Goal: Task Accomplishment & Management: Manage account settings

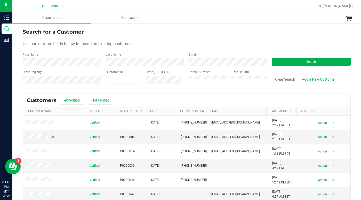
drag, startPoint x: 268, startPoint y: 38, endPoint x: 267, endPoint y: 41, distance: 2.9
click at [268, 39] on form "Search for a Customer Use one or more fields below to locate an existing custom…" at bounding box center [187, 58] width 328 height 60
click at [188, 41] on form "Search for a Customer Use one or more fields below to locate an existing custom…" at bounding box center [187, 58] width 328 height 60
click at [281, 39] on form "Search for a Customer Use one or more fields below to locate an existing custom…" at bounding box center [187, 58] width 328 height 60
click at [316, 41] on div "Use one or more fields below to locate an existing customer." at bounding box center [187, 44] width 328 height 6
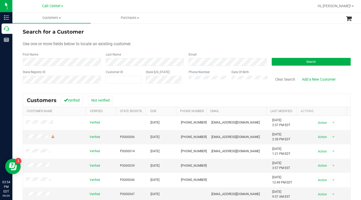
click at [268, 38] on form "Search for a Customer Use one or more fields below to locate an existing custom…" at bounding box center [187, 58] width 328 height 60
click at [280, 63] on button "Search" at bounding box center [311, 62] width 79 height 8
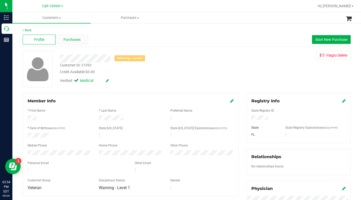
click at [67, 38] on span "Purchases" at bounding box center [71, 39] width 17 height 5
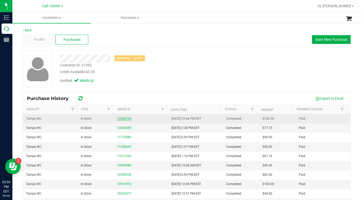
click at [123, 118] on link "12008754" at bounding box center [124, 119] width 14 height 4
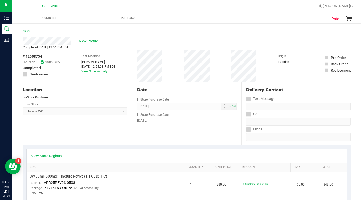
click at [83, 39] on span "View Profile" at bounding box center [89, 40] width 21 height 5
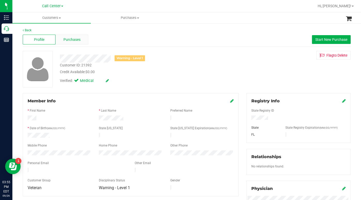
click at [70, 40] on span "Purchases" at bounding box center [71, 39] width 17 height 5
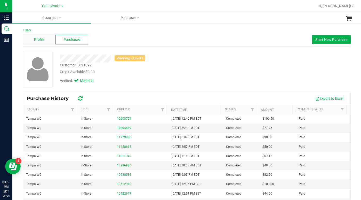
click at [45, 41] on div "Profile" at bounding box center [39, 40] width 33 height 10
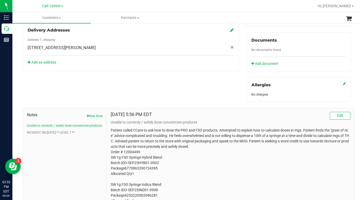
scroll to position [181, 0]
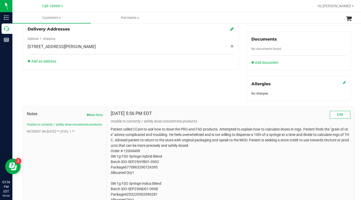
click at [164, 78] on div "Member Info * First Name * Last Name Preferred Name * Date of Birth (MM/DD/YYYY…" at bounding box center [187, 78] width 336 height 332
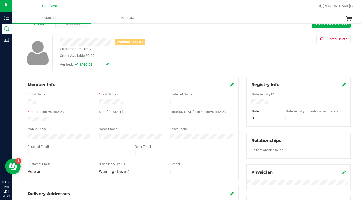
scroll to position [0, 0]
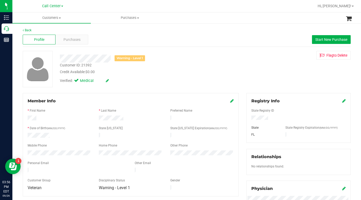
click at [262, 77] on div "Warning - Level 1 Customer ID: 21392 Credit Available: $0.00 Verified: Medical …" at bounding box center [187, 69] width 336 height 36
click at [297, 60] on div "Warning - Level 1 Customer ID: 21392 Credit Available: $0.00 Verified: Medical …" at bounding box center [187, 69] width 336 height 36
click at [271, 71] on div "Warning - Level 1 Customer ID: 21392 Credit Available: $0.00 Verified: Medical …" at bounding box center [187, 69] width 336 height 36
click at [60, 18] on span at bounding box center [60, 18] width 2 height 1
click at [23, 31] on span "All customers" at bounding box center [30, 31] width 37 height 4
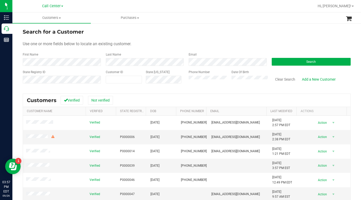
click at [274, 37] on form "Search for a Customer Use one or more fields below to locate an existing custom…" at bounding box center [187, 58] width 328 height 60
click at [123, 82] on span at bounding box center [124, 80] width 36 height 8
type input "16248860"
click at [275, 62] on button "Search" at bounding box center [311, 62] width 79 height 8
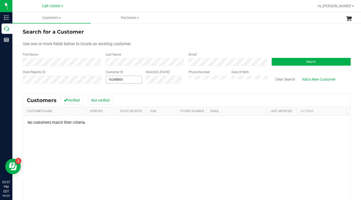
click at [117, 81] on span "16248860 16248860" at bounding box center [124, 80] width 36 height 8
type input "1624860"
click at [275, 60] on button "Search" at bounding box center [311, 62] width 79 height 8
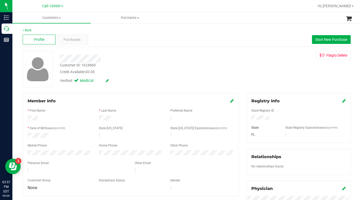
click at [266, 67] on div "Customer ID: 1624860 Credit Available: $0.00 Verified: Medical Flag to [GEOGRAP…" at bounding box center [187, 69] width 336 height 36
click at [68, 39] on span "Purchases" at bounding box center [71, 39] width 17 height 5
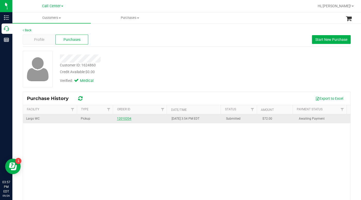
click at [124, 118] on link "12010204" at bounding box center [124, 119] width 14 height 4
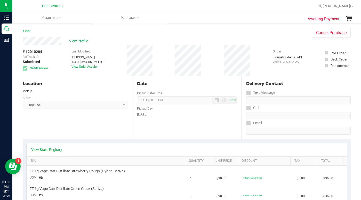
click at [41, 149] on link "View State Registry" at bounding box center [46, 149] width 31 height 5
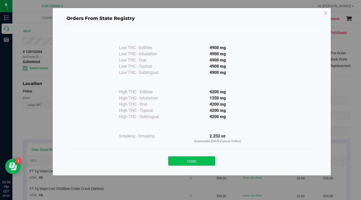
click at [180, 159] on button "Close" at bounding box center [191, 160] width 47 height 9
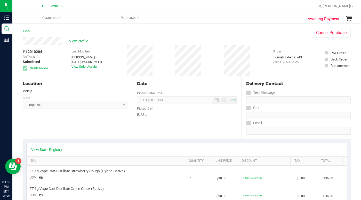
click at [75, 135] on div "Location Pickup Store Largo WC Select Store [PERSON_NAME][GEOGRAPHIC_DATA] [PER…" at bounding box center [77, 107] width 109 height 63
click at [60, 19] on span "Customers" at bounding box center [51, 17] width 78 height 5
click at [34, 33] on span "All customers" at bounding box center [30, 31] width 37 height 4
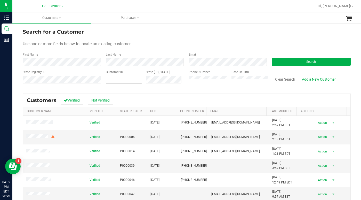
click at [117, 77] on span at bounding box center [124, 80] width 36 height 8
paste input "1438983"
type input "1438983"
click at [278, 61] on button "Search" at bounding box center [311, 62] width 79 height 8
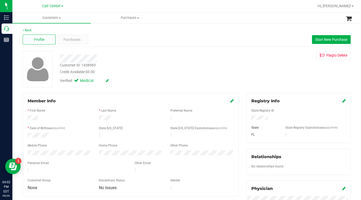
click at [261, 78] on div "Customer ID: 1438983 Credit Available: $0.00 Verified: Medical Flag to [GEOGRAP…" at bounding box center [187, 69] width 336 height 36
click at [66, 42] on div "Purchases" at bounding box center [71, 40] width 33 height 10
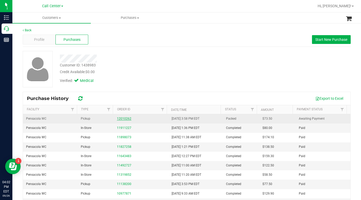
click at [124, 119] on link "12010262" at bounding box center [124, 119] width 14 height 4
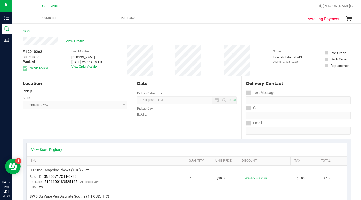
click at [42, 149] on link "View State Registry" at bounding box center [46, 149] width 31 height 5
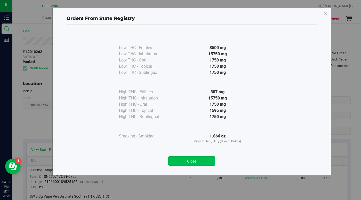
click at [180, 161] on button "Close" at bounding box center [191, 160] width 47 height 9
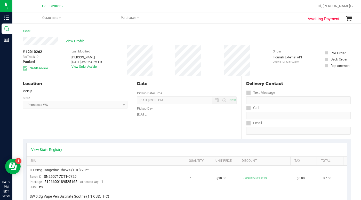
click at [268, 45] on div "View Profile" at bounding box center [187, 41] width 328 height 8
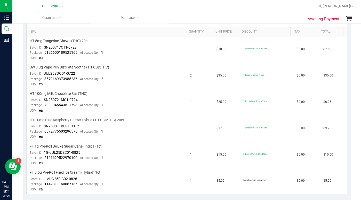
scroll to position [52, 0]
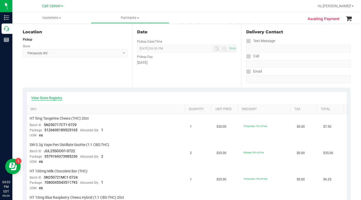
click at [52, 97] on link "View State Registry" at bounding box center [46, 97] width 31 height 5
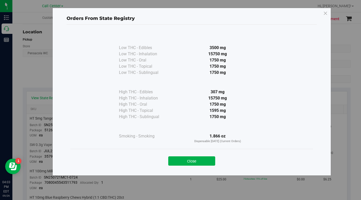
click at [178, 161] on button "Close" at bounding box center [191, 160] width 47 height 9
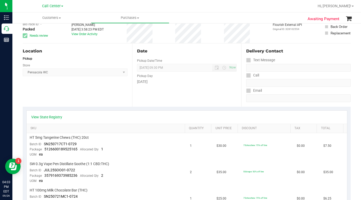
scroll to position [0, 0]
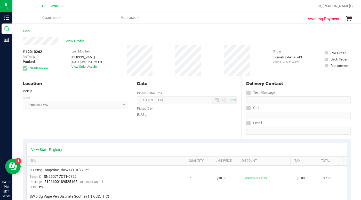
click at [51, 151] on link "View State Registry" at bounding box center [46, 149] width 31 height 5
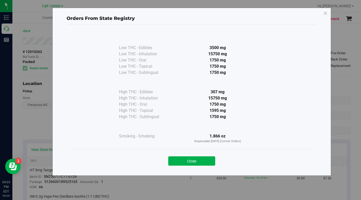
click at [183, 160] on button "Close" at bounding box center [191, 160] width 47 height 9
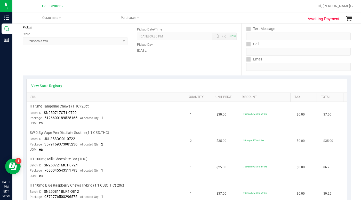
scroll to position [52, 0]
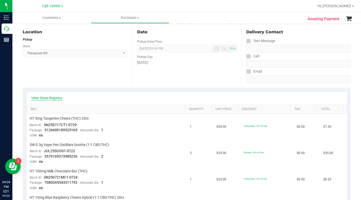
click at [54, 97] on link "View State Registry" at bounding box center [46, 97] width 31 height 5
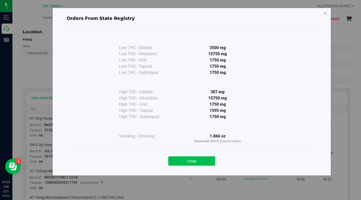
click at [206, 162] on button "Close" at bounding box center [191, 160] width 47 height 9
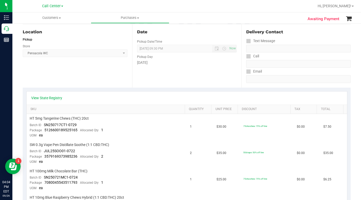
scroll to position [0, 0]
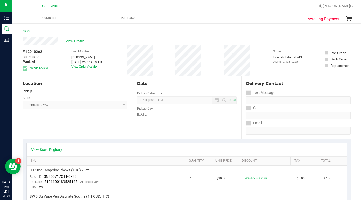
click at [83, 67] on link "View Order Activity" at bounding box center [84, 67] width 26 height 4
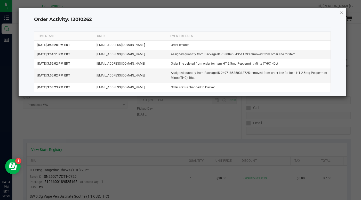
click at [341, 13] on icon "button" at bounding box center [342, 12] width 4 height 6
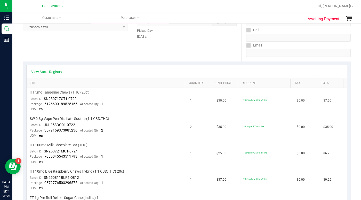
scroll to position [77, 0]
click at [294, 138] on td "$0.00" at bounding box center [307, 127] width 27 height 26
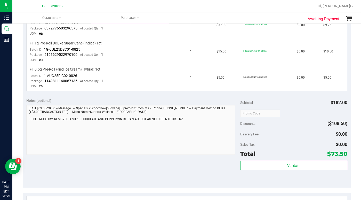
scroll to position [232, 0]
click at [291, 117] on div at bounding box center [293, 112] width 107 height 9
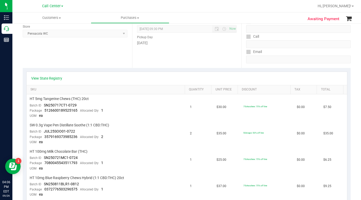
scroll to position [0, 0]
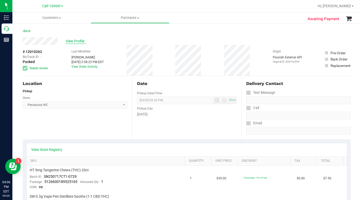
click at [66, 39] on span "View Profile" at bounding box center [76, 40] width 21 height 5
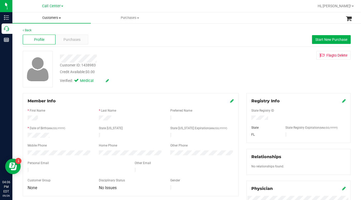
click at [60, 17] on span "Customers" at bounding box center [51, 17] width 78 height 5
click at [35, 28] on li "All customers" at bounding box center [51, 31] width 78 height 6
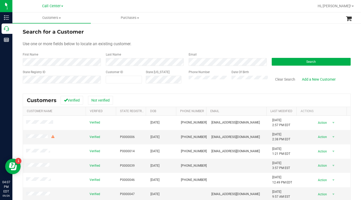
click at [104, 32] on div "Search for a Customer" at bounding box center [187, 32] width 328 height 8
drag, startPoint x: 268, startPoint y: 39, endPoint x: 262, endPoint y: 43, distance: 7.0
click at [267, 39] on form "Search for a Customer Use one or more fields below to locate an existing custom…" at bounding box center [187, 58] width 328 height 60
click at [293, 62] on button "Search" at bounding box center [311, 62] width 79 height 8
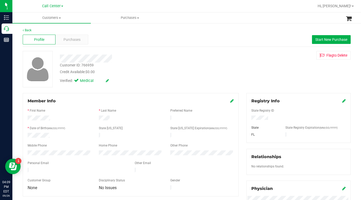
click at [258, 80] on div "Customer ID: 766959 Credit Available: $0.00 Verified: Medical Flag to [GEOGRAPH…" at bounding box center [187, 69] width 336 height 36
click at [267, 70] on div "Customer ID: 766959 Credit Available: $0.00 Verified: Medical Flag to [GEOGRAPH…" at bounding box center [187, 69] width 336 height 36
drag, startPoint x: 286, startPoint y: 76, endPoint x: 267, endPoint y: 88, distance: 23.1
click at [286, 76] on div "Customer ID: 766959 Credit Available: $0.00 Verified: Medical Flag to [GEOGRAPH…" at bounding box center [187, 69] width 336 height 36
click at [269, 79] on div "Customer ID: 766959 Credit Available: $0.00 Verified: Medical Flag to [GEOGRAPH…" at bounding box center [187, 69] width 336 height 36
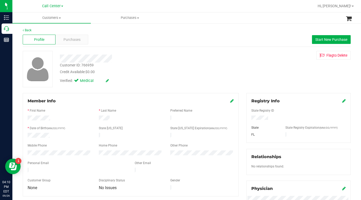
click at [230, 100] on icon at bounding box center [232, 101] width 4 height 4
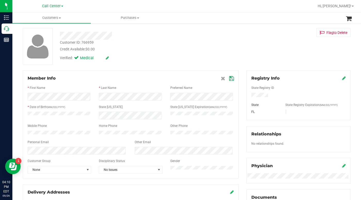
scroll to position [52, 0]
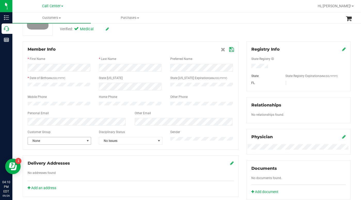
click at [86, 143] on span "select" at bounding box center [88, 141] width 4 height 4
click at [40, 102] on li "Seniors" at bounding box center [59, 104] width 62 height 8
click at [230, 49] on icon at bounding box center [231, 49] width 5 height 4
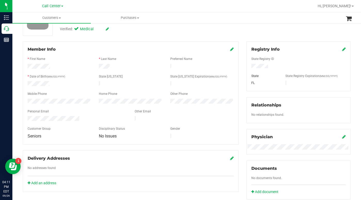
click at [263, 37] on div "Back Profile Purchases Start New Purchase Customer ID: 766959 Credit Available:…" at bounding box center [187, 142] width 328 height 332
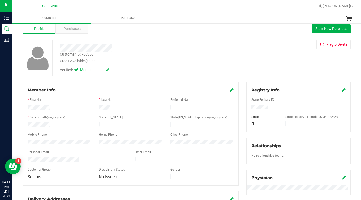
scroll to position [0, 0]
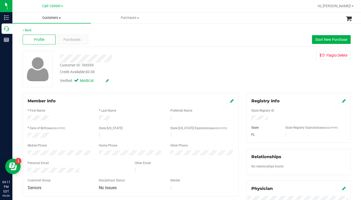
click at [60, 18] on span at bounding box center [60, 18] width 2 height 1
click at [36, 33] on span "All customers" at bounding box center [30, 31] width 37 height 4
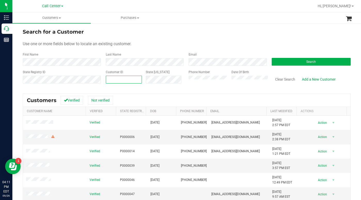
click at [115, 80] on span at bounding box center [124, 80] width 36 height 8
type input "1624868"
click at [285, 63] on button "Search" at bounding box center [311, 62] width 79 height 8
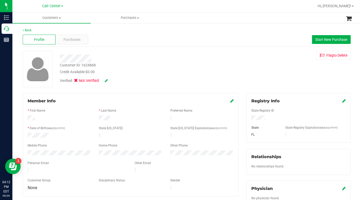
click at [152, 83] on div "Verified: Not Verified" at bounding box center [140, 80] width 168 height 11
click at [253, 76] on div "Customer ID: 1624868 Credit Available: $0.00 Verified: Not Verified Flag to [GE…" at bounding box center [187, 69] width 336 height 36
click at [258, 78] on div "Customer ID: 1624868 Credit Available: $0.00 Verified: Not Verified Flag to [GE…" at bounding box center [187, 69] width 336 height 36
drag, startPoint x: 35, startPoint y: 118, endPoint x: 22, endPoint y: 119, distance: 12.9
click at [22, 119] on div "Member Info * First Name * Last Name Preferred Name * Date of Birth (MM/DD/YYYY…" at bounding box center [131, 168] width 224 height 150
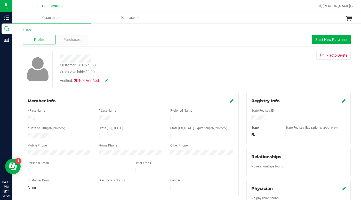
click at [249, 68] on div "Customer ID: 1624868 Credit Available: $0.00 Verified: Not Verified Flag to [GE…" at bounding box center [187, 69] width 336 height 36
click at [269, 72] on div "Customer ID: 1624868 Credit Available: $0.00 Verified: Not Verified Flag to [GE…" at bounding box center [187, 69] width 336 height 36
click at [280, 85] on div "Customer ID: 1624868 Credit Available: $0.00 Verified: Not Verified Flag to [GE…" at bounding box center [187, 69] width 336 height 36
click at [278, 78] on div "Customer ID: 1624868 Credit Available: $0.00 Verified: Not Verified Flag to [GE…" at bounding box center [187, 69] width 336 height 36
click at [172, 74] on div "Credit Available: $0.00" at bounding box center [140, 71] width 160 height 5
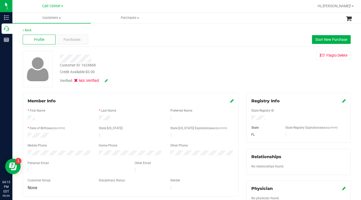
click at [163, 79] on div "Verified: Not Verified" at bounding box center [140, 80] width 168 height 11
drag, startPoint x: 263, startPoint y: 63, endPoint x: 250, endPoint y: 62, distance: 13.0
click at [263, 63] on div "Customer ID: 1624868 Credit Available: $0.00 Verified: Not Verified Flag to [GE…" at bounding box center [187, 69] width 336 height 36
click at [59, 18] on span at bounding box center [60, 18] width 2 height 1
click at [34, 32] on span "All customers" at bounding box center [30, 31] width 37 height 4
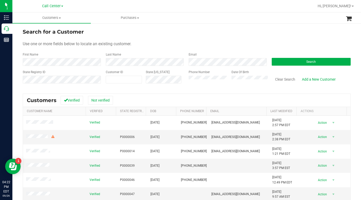
click at [300, 45] on div "Use one or more fields below to locate an existing customer." at bounding box center [187, 44] width 328 height 6
click at [291, 61] on button "Search" at bounding box center [311, 62] width 79 height 8
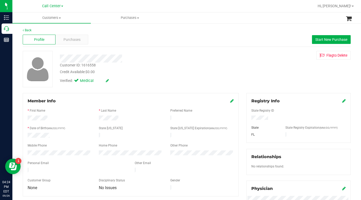
click at [260, 83] on div "Customer ID: 1616558 Credit Available: $0.00 Verified: Medical Flag to [GEOGRAP…" at bounding box center [187, 69] width 336 height 36
click at [279, 76] on div "Customer ID: 1616558 Credit Available: $0.00 Verified: Medical Flag to [GEOGRAP…" at bounding box center [187, 69] width 336 height 36
click at [59, 19] on span "Customers" at bounding box center [51, 17] width 78 height 5
click at [42, 31] on span "All customers" at bounding box center [30, 31] width 37 height 4
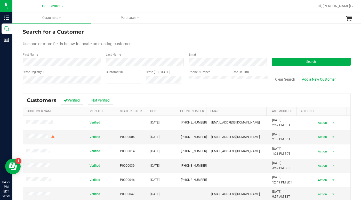
click at [160, 38] on form "Search for a Customer Use one or more fields below to locate an existing custom…" at bounding box center [187, 58] width 328 height 60
click at [186, 81] on div "Phone Number Date Of Birth" at bounding box center [226, 79] width 83 height 18
click at [307, 61] on span "Search" at bounding box center [311, 62] width 10 height 4
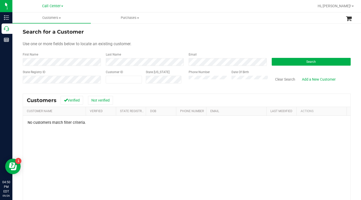
click at [292, 40] on form "Search for a Customer Use one or more fields below to locate an existing custom…" at bounding box center [187, 58] width 328 height 60
click at [281, 45] on div "Use one or more fields below to locate an existing customer." at bounding box center [187, 44] width 328 height 6
click at [185, 81] on div "Phone Number Date Of Birth" at bounding box center [226, 79] width 83 height 18
click at [185, 83] on div "Phone Number Date Of Birth" at bounding box center [226, 79] width 83 height 18
click at [256, 46] on div "Use one or more fields below to locate an existing customer." at bounding box center [187, 44] width 328 height 6
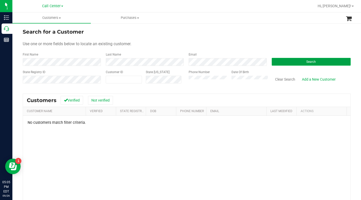
click at [284, 61] on button "Search" at bounding box center [311, 62] width 79 height 8
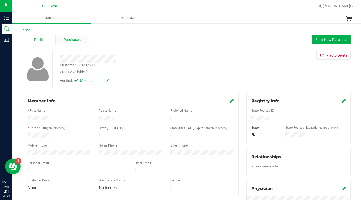
click at [65, 40] on span "Purchases" at bounding box center [71, 39] width 17 height 5
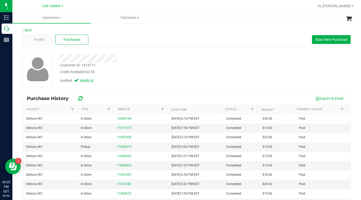
click at [135, 77] on div "Verified: Medical" at bounding box center [140, 80] width 168 height 11
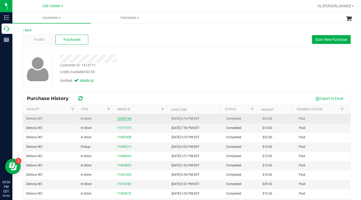
click at [121, 118] on link "12005744" at bounding box center [124, 119] width 14 height 4
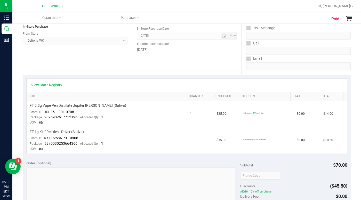
scroll to position [77, 0]
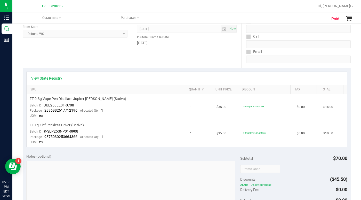
click at [74, 60] on div "Location In-Store Purchase From Store Deltona WC Select Store [PERSON_NAME][GEO…" at bounding box center [77, 36] width 109 height 63
click at [38, 63] on div "Location In-Store Purchase From Store Deltona WC Select Store [PERSON_NAME][GEO…" at bounding box center [77, 36] width 109 height 63
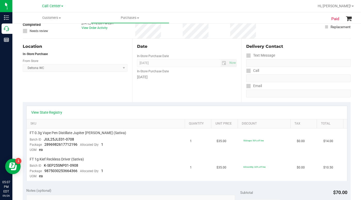
scroll to position [0, 0]
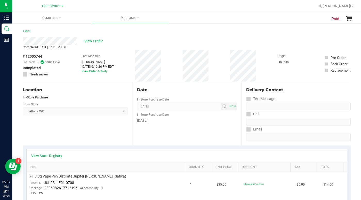
click at [48, 132] on div "Location In-Store Purchase From Store Deltona WC Select Store [PERSON_NAME][GEO…" at bounding box center [77, 113] width 109 height 63
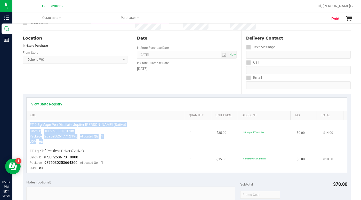
drag, startPoint x: 29, startPoint y: 123, endPoint x: 78, endPoint y: 143, distance: 53.2
click at [78, 143] on td "FT 0.3g Vape Pen Distillate Jupiter [PERSON_NAME] (Sativa) Batch ID JUL25JLE01-…" at bounding box center [107, 133] width 160 height 26
copy td "FT 0.3g Vape Pen Distillate Jupiter [PERSON_NAME] (Sativa) Batch ID JUL25JLE01-…"
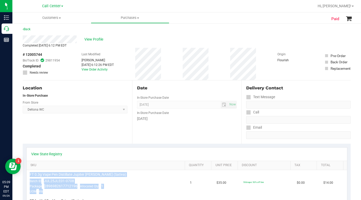
scroll to position [0, 0]
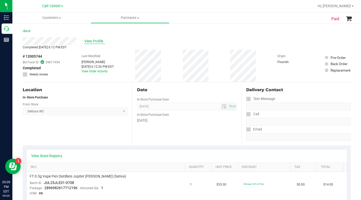
click at [93, 41] on span "View Profile" at bounding box center [94, 40] width 21 height 5
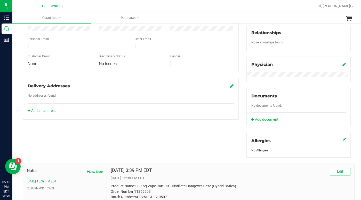
scroll to position [122, 0]
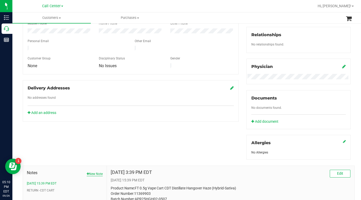
click at [93, 171] on button "New Note" at bounding box center [95, 173] width 16 height 5
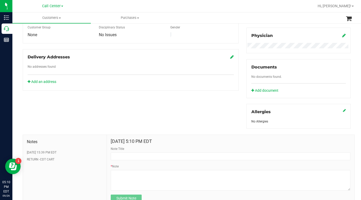
scroll to position [173, 0]
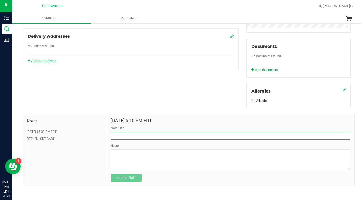
click at [120, 134] on input "Note Title" at bounding box center [231, 136] width 240 height 8
type input "Low fill AIO"
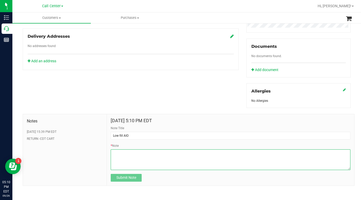
click at [114, 150] on textarea "* Note" at bounding box center [231, 159] width 240 height 21
paste textarea "FT 0.3g Vape Pen Distillate Jupiter [PERSON_NAME] (Sativa) Batch IDJUL25JLE01-0…"
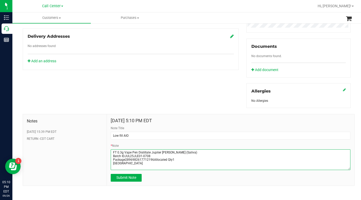
click at [111, 152] on textarea "* Note" at bounding box center [231, 159] width 240 height 21
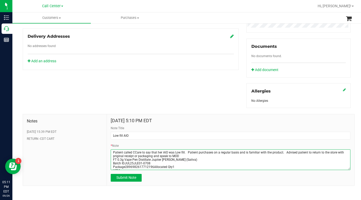
click at [265, 159] on textarea "* Note" at bounding box center [231, 159] width 240 height 21
click at [190, 165] on textarea "* Note" at bounding box center [231, 159] width 240 height 21
drag, startPoint x: 113, startPoint y: 155, endPoint x: 116, endPoint y: 162, distance: 7.3
click at [114, 155] on textarea "* Note" at bounding box center [231, 159] width 240 height 21
click at [183, 155] on textarea "* Note" at bounding box center [231, 159] width 240 height 21
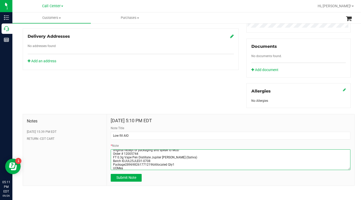
scroll to position [7, 0]
drag, startPoint x: 151, startPoint y: 162, endPoint x: 154, endPoint y: 168, distance: 6.7
click at [151, 162] on textarea "* Note" at bounding box center [231, 159] width 240 height 21
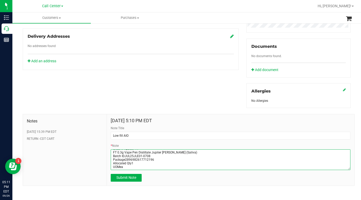
click at [130, 166] on textarea "* Note" at bounding box center [231, 159] width 240 height 21
type textarea "Patient called CCare to say that her AIO was l,ow fill. Patient purchases on a …"
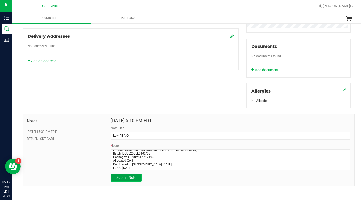
click at [129, 181] on button "Submit Note" at bounding box center [126, 178] width 31 height 8
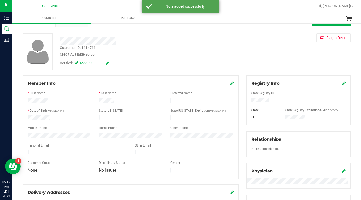
scroll to position [0, 0]
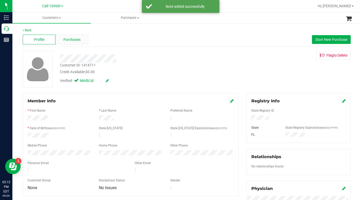
click at [67, 40] on span "Purchases" at bounding box center [71, 39] width 17 height 5
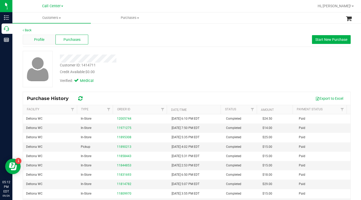
click at [43, 42] on span "Profile" at bounding box center [39, 39] width 10 height 5
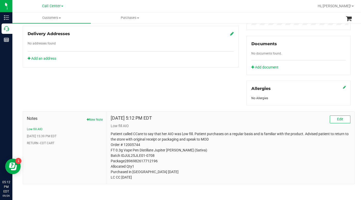
scroll to position [176, 0]
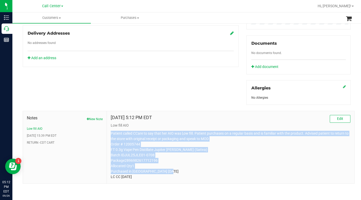
drag, startPoint x: 110, startPoint y: 133, endPoint x: 160, endPoint y: 186, distance: 72.8
click at [160, 186] on div "Back Profile Purchases Start New Purchase Customer ID: 1414711 Credit Available…" at bounding box center [186, 23] width 349 height 354
copy p "Patient called CCare to say that her AIO was l,ow fill. Patient purchases on a …"
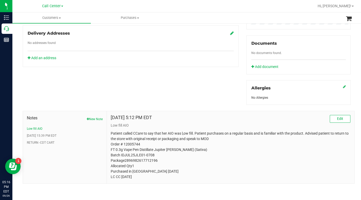
click at [282, 116] on div "[DATE] 5:12 PM EDT Edit" at bounding box center [231, 119] width 240 height 8
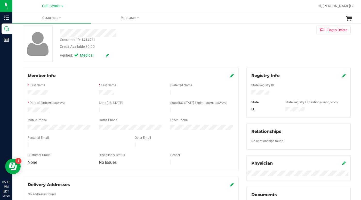
scroll to position [0, 0]
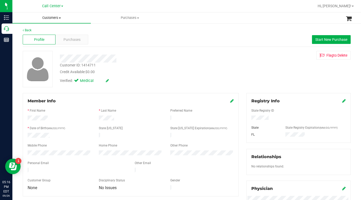
click at [59, 19] on span "Customers" at bounding box center [51, 17] width 78 height 5
click at [40, 33] on span "All customers" at bounding box center [30, 31] width 37 height 4
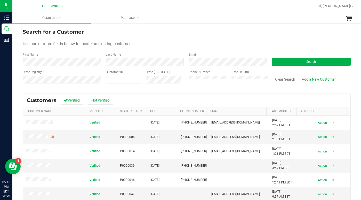
click at [276, 66] on form "Search for a Customer Use one or more fields below to locate an existing custom…" at bounding box center [187, 58] width 328 height 60
click at [279, 63] on button "Search" at bounding box center [311, 62] width 79 height 8
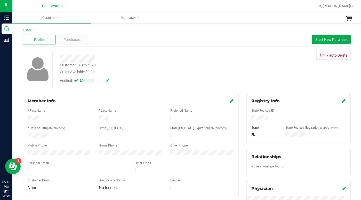
click at [230, 101] on icon at bounding box center [232, 101] width 4 height 4
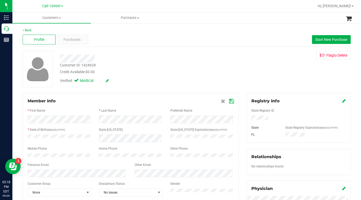
scroll to position [77, 0]
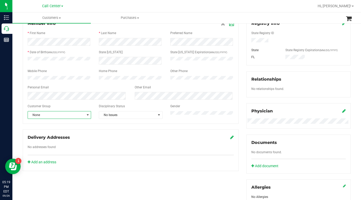
click at [88, 117] on span "select" at bounding box center [88, 115] width 4 height 4
click at [38, 141] on li "Seniors" at bounding box center [59, 140] width 62 height 8
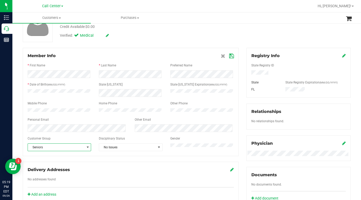
scroll to position [0, 0]
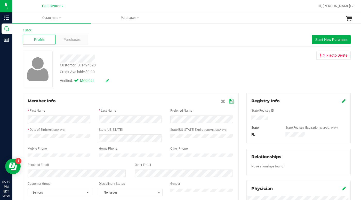
click at [229, 102] on icon at bounding box center [231, 101] width 5 height 4
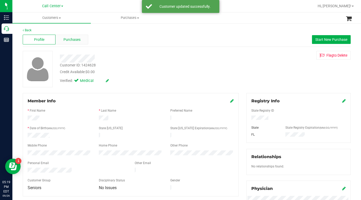
click at [75, 40] on span "Purchases" at bounding box center [71, 39] width 17 height 5
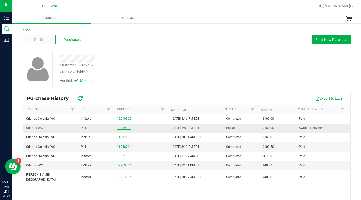
click at [122, 129] on link "12009190" at bounding box center [124, 128] width 14 height 4
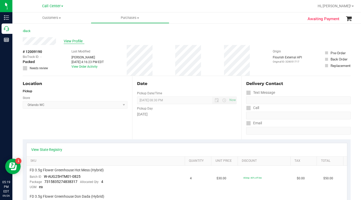
click at [71, 41] on span "View Profile" at bounding box center [74, 40] width 21 height 5
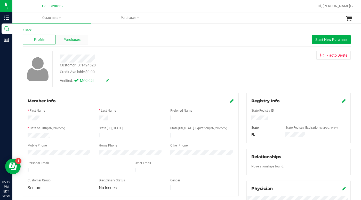
click at [76, 40] on span "Purchases" at bounding box center [71, 39] width 17 height 5
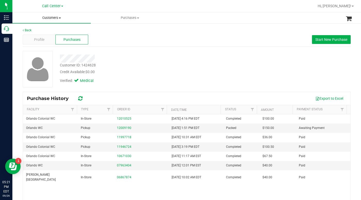
click at [60, 17] on span "Customers" at bounding box center [51, 17] width 78 height 5
click at [47, 30] on span "All customers" at bounding box center [30, 31] width 37 height 4
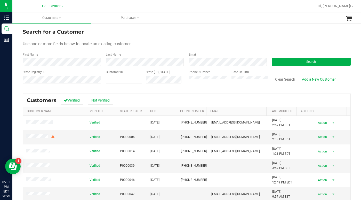
click at [272, 41] on div "Use one or more fields below to locate an existing customer." at bounding box center [187, 44] width 328 height 6
drag, startPoint x: 118, startPoint y: 80, endPoint x: 120, endPoint y: 78, distance: 2.8
click at [118, 79] on span at bounding box center [124, 80] width 36 height 8
type input "639553"
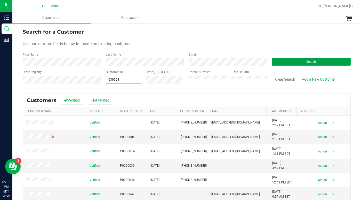
click at [282, 64] on button "Search" at bounding box center [311, 62] width 79 height 8
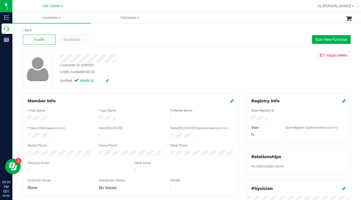
click at [258, 79] on div "Customer ID: 639553 Credit Available: $0.00 Verified: Medical Flag to [GEOGRAPH…" at bounding box center [187, 69] width 336 height 36
click at [70, 39] on span "Purchases" at bounding box center [71, 39] width 17 height 5
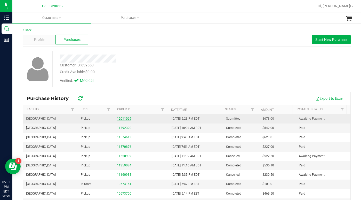
click at [123, 117] on link "12011069" at bounding box center [124, 119] width 14 height 4
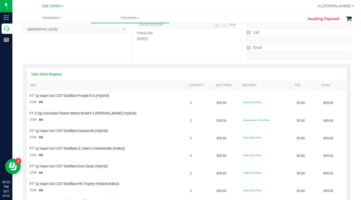
scroll to position [77, 0]
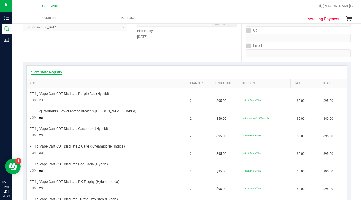
click at [49, 72] on link "View State Registry" at bounding box center [46, 71] width 31 height 5
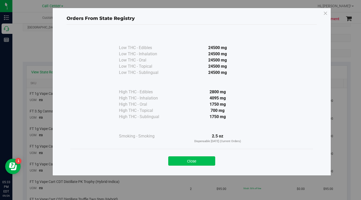
click at [174, 161] on button "Close" at bounding box center [191, 160] width 47 height 9
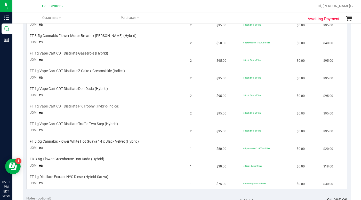
scroll to position [155, 0]
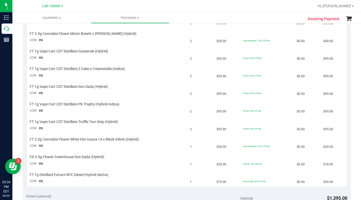
click at [264, 6] on div at bounding box center [203, 6] width 222 height 10
click at [281, 126] on td "50cdt: 50% off line" at bounding box center [266, 125] width 53 height 18
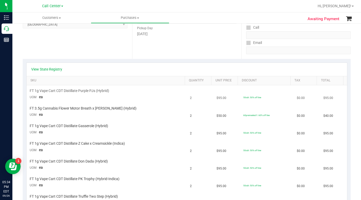
scroll to position [52, 0]
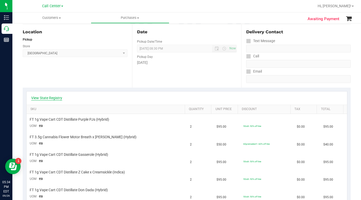
click at [53, 98] on link "View State Registry" at bounding box center [46, 97] width 31 height 5
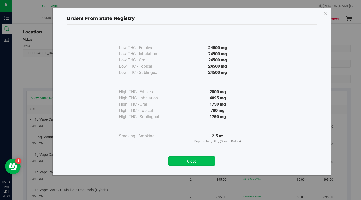
click at [185, 161] on button "Close" at bounding box center [191, 160] width 47 height 9
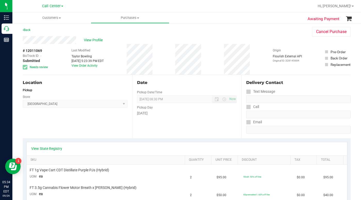
scroll to position [0, 0]
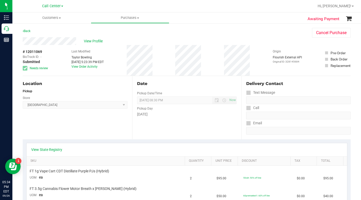
click at [84, 124] on div "Location Pickup Store [GEOGRAPHIC_DATA] WC Select Store [PERSON_NAME][GEOGRAPHI…" at bounding box center [77, 107] width 109 height 63
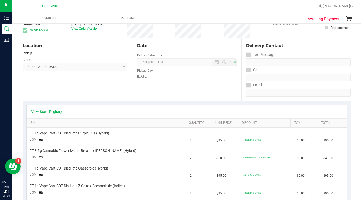
scroll to position [26, 0]
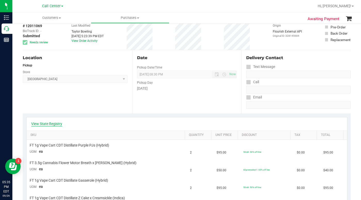
click at [52, 122] on link "View State Registry" at bounding box center [46, 123] width 31 height 5
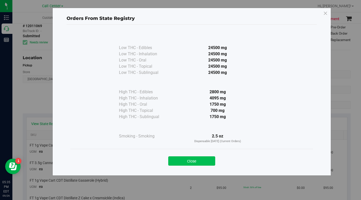
click at [174, 160] on button "Close" at bounding box center [191, 160] width 47 height 9
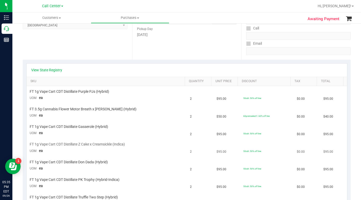
scroll to position [77, 0]
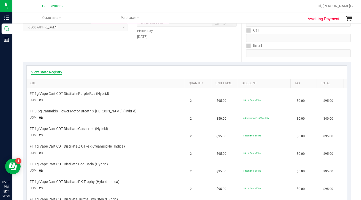
click at [57, 73] on link "View State Registry" at bounding box center [46, 71] width 31 height 5
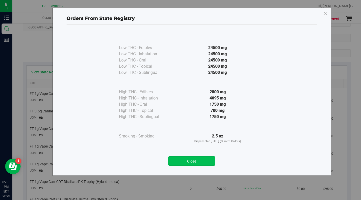
click at [181, 162] on button "Close" at bounding box center [191, 160] width 47 height 9
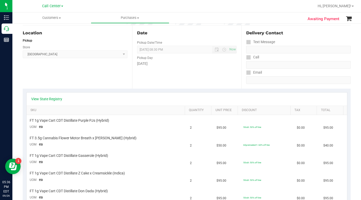
scroll to position [0, 0]
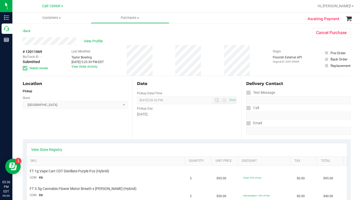
click at [253, 49] on div "# 12011069 BioTrack ID: - Submitted Needs review Last Modified Taylor Bowling […" at bounding box center [187, 60] width 328 height 31
click at [274, 32] on div "Back Cancel Purchase" at bounding box center [187, 32] width 328 height 9
click at [265, 33] on div "Back Cancel Purchase" at bounding box center [187, 32] width 328 height 9
click at [93, 43] on span "View Profile" at bounding box center [94, 40] width 21 height 5
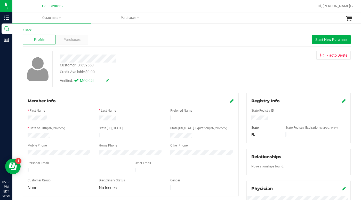
click at [270, 81] on div "Customer ID: 639553 Credit Available: $0.00 Verified: Medical Flag to [GEOGRAPH…" at bounding box center [187, 69] width 336 height 36
click at [67, 41] on span "Purchases" at bounding box center [71, 39] width 17 height 5
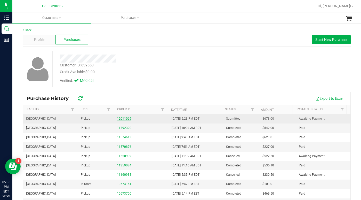
click at [121, 118] on link "12011069" at bounding box center [124, 119] width 14 height 4
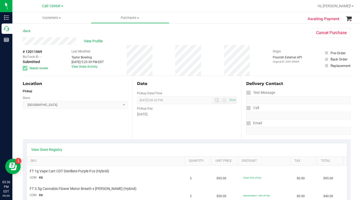
click at [110, 126] on div "Location Pickup Store [GEOGRAPHIC_DATA] WC Select Store [PERSON_NAME][GEOGRAPHI…" at bounding box center [77, 107] width 109 height 63
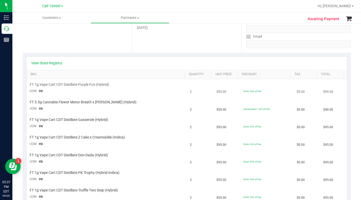
scroll to position [77, 0]
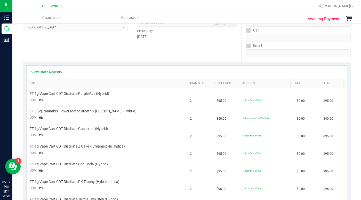
click at [258, 72] on div "View State Registry" at bounding box center [186, 71] width 311 height 5
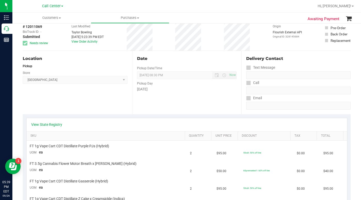
scroll to position [0, 0]
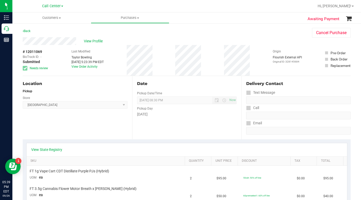
click at [53, 127] on div "Location Pickup Store [GEOGRAPHIC_DATA] WC Select Store [PERSON_NAME][GEOGRAPHI…" at bounding box center [77, 107] width 109 height 63
click at [253, 55] on div "# 12011069 BioTrack ID: - Submitted Needs review Last Modified Taylor Bowling […" at bounding box center [187, 60] width 328 height 31
click at [55, 130] on div "Location Pickup Store [GEOGRAPHIC_DATA] WC Select Store [PERSON_NAME][GEOGRAPHI…" at bounding box center [77, 107] width 109 height 63
drag, startPoint x: 263, startPoint y: 39, endPoint x: 261, endPoint y: 41, distance: 2.8
click at [262, 40] on div "View Profile" at bounding box center [162, 41] width 279 height 8
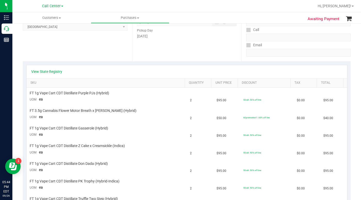
scroll to position [129, 0]
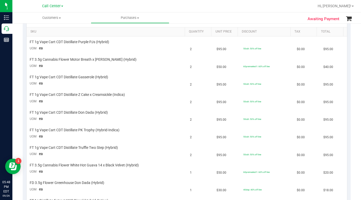
click at [268, 19] on ul "Customers All customers Add a new customer All physicians Purchases All purchas…" at bounding box center [192, 17] width 361 height 11
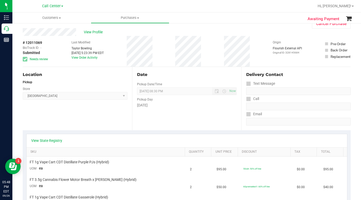
scroll to position [0, 0]
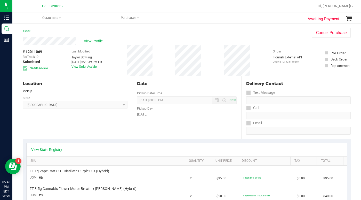
click at [95, 42] on span "View Profile" at bounding box center [94, 40] width 21 height 5
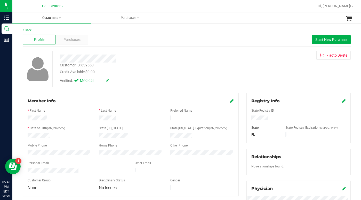
click at [59, 19] on span "Customers" at bounding box center [51, 17] width 78 height 5
click at [45, 32] on span "All customers" at bounding box center [30, 31] width 37 height 4
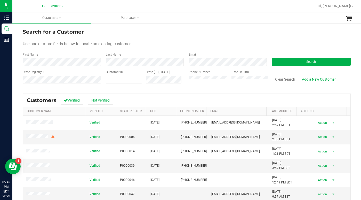
click at [270, 34] on div "Search for a Customer" at bounding box center [187, 32] width 328 height 8
click at [118, 79] on span at bounding box center [124, 80] width 36 height 8
type input "639553"
click at [277, 65] on button "Search" at bounding box center [311, 62] width 79 height 8
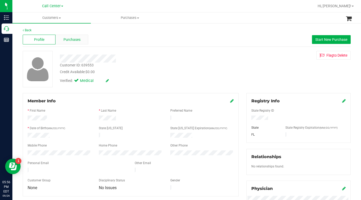
click at [69, 39] on span "Purchases" at bounding box center [71, 39] width 17 height 5
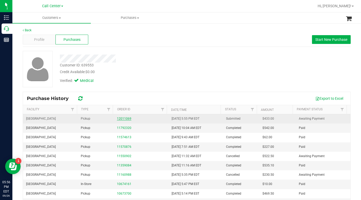
click at [119, 118] on link "12011069" at bounding box center [124, 119] width 14 height 4
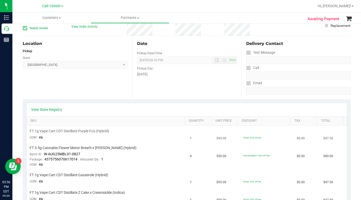
scroll to position [52, 0]
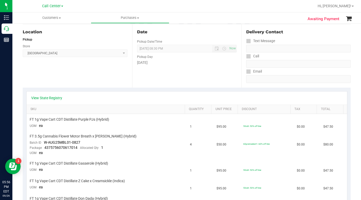
click at [87, 73] on div "Location Pickup Store [GEOGRAPHIC_DATA] WC Select Store [PERSON_NAME][GEOGRAPHI…" at bounding box center [77, 55] width 109 height 63
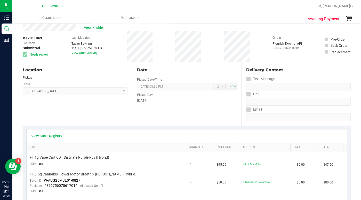
scroll to position [0, 0]
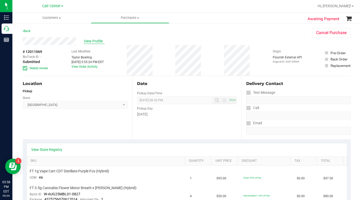
click at [88, 42] on span "View Profile" at bounding box center [94, 40] width 21 height 5
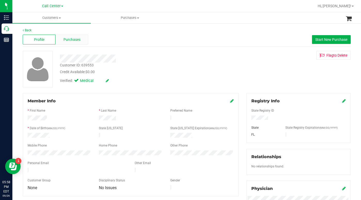
click at [68, 41] on span "Purchases" at bounding box center [71, 39] width 17 height 5
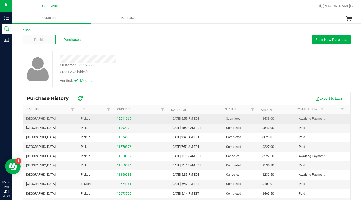
click at [124, 120] on div "12011069" at bounding box center [141, 118] width 49 height 5
click at [120, 117] on link "12011069" at bounding box center [124, 119] width 14 height 4
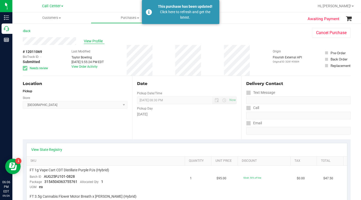
click at [93, 42] on span "View Profile" at bounding box center [94, 40] width 21 height 5
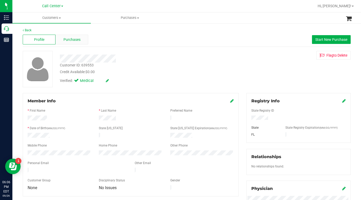
click at [79, 40] on span "Purchases" at bounding box center [71, 39] width 17 height 5
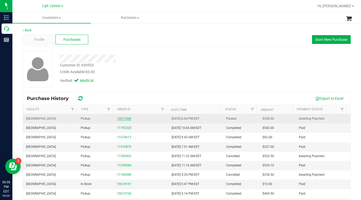
click at [123, 118] on link "12011069" at bounding box center [124, 119] width 14 height 4
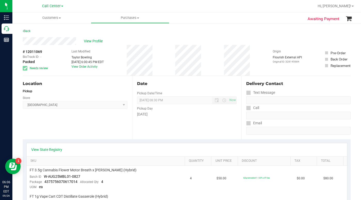
click at [51, 120] on div "Location Pickup Store [GEOGRAPHIC_DATA] WC Select Store [PERSON_NAME][GEOGRAPHI…" at bounding box center [77, 107] width 109 height 63
drag, startPoint x: 60, startPoint y: 18, endPoint x: 58, endPoint y: 21, distance: 3.3
click at [60, 19] on span "Customers" at bounding box center [51, 17] width 78 height 5
click at [32, 31] on span "All customers" at bounding box center [30, 31] width 37 height 4
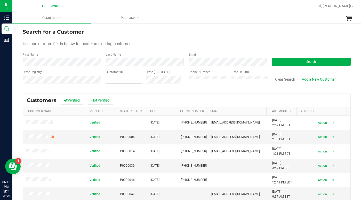
click at [116, 77] on span at bounding box center [124, 80] width 36 height 8
type input "579006"
click at [294, 60] on button "Search" at bounding box center [311, 62] width 79 height 8
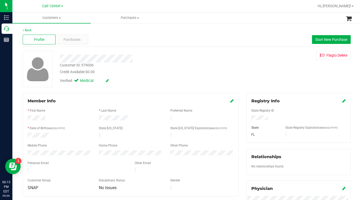
click at [92, 84] on div "Verified: Medical" at bounding box center [84, 82] width 56 height 8
click at [266, 56] on div "Flag to [GEOGRAPHIC_DATA]" at bounding box center [299, 55] width 112 height 9
click at [75, 39] on span "Purchases" at bounding box center [71, 39] width 17 height 5
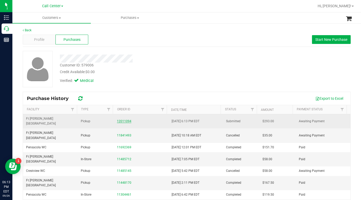
click at [124, 119] on link "12011094" at bounding box center [124, 121] width 14 height 4
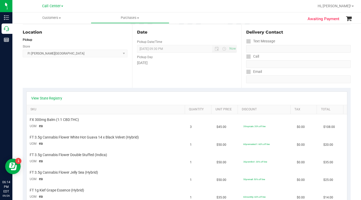
scroll to position [52, 0]
click at [47, 99] on link "View State Registry" at bounding box center [46, 97] width 31 height 5
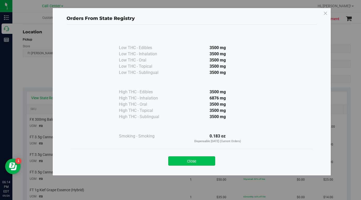
click at [178, 157] on button "Close" at bounding box center [191, 160] width 47 height 9
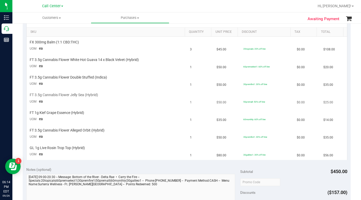
scroll to position [129, 0]
click at [288, 19] on ul "Customers All customers Add a new customer All physicians Purchases All purchas…" at bounding box center [192, 17] width 361 height 11
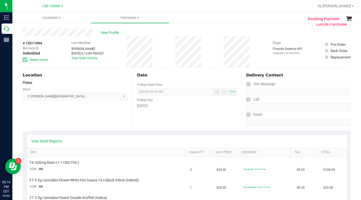
scroll to position [0, 0]
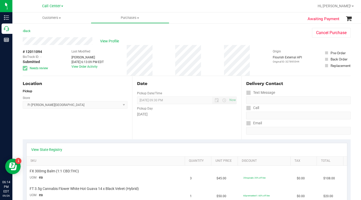
click at [270, 29] on div "Back Cancel Purchase" at bounding box center [187, 32] width 328 height 9
click at [111, 41] on span "View Profile" at bounding box center [110, 40] width 21 height 5
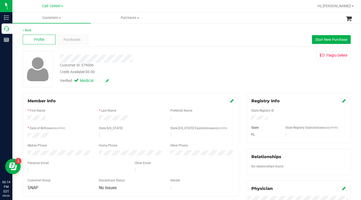
drag, startPoint x: 281, startPoint y: 80, endPoint x: 255, endPoint y: 93, distance: 29.4
click at [280, 81] on div "Customer ID: 579006 Credit Available: $0.00 Verified: Medical Flag to [GEOGRAPH…" at bounding box center [187, 69] width 336 height 36
drag, startPoint x: 264, startPoint y: 66, endPoint x: 227, endPoint y: 65, distance: 37.2
click at [265, 66] on div "Customer ID: 579006 Credit Available: $0.00 Verified: Medical Flag to [GEOGRAPH…" at bounding box center [187, 69] width 336 height 36
click at [72, 38] on span "Purchases" at bounding box center [71, 39] width 17 height 5
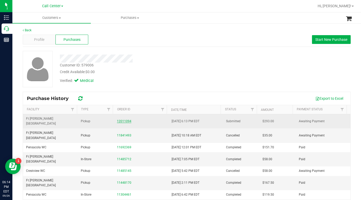
click at [124, 119] on link "12011094" at bounding box center [124, 121] width 14 height 4
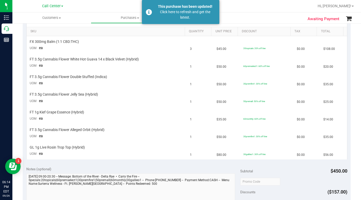
scroll to position [129, 0]
click at [290, 172] on div "Subtotal $450.00" at bounding box center [293, 170] width 107 height 9
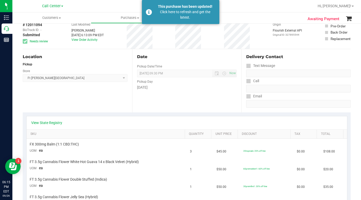
scroll to position [26, 0]
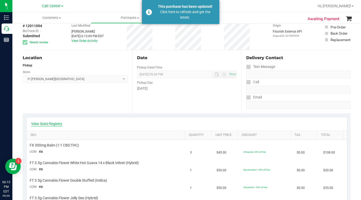
click at [52, 122] on link "View State Registry" at bounding box center [46, 123] width 31 height 5
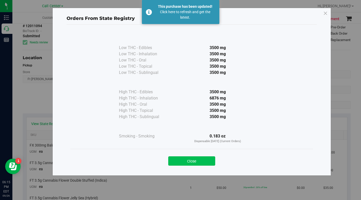
click at [187, 164] on button "Close" at bounding box center [191, 160] width 47 height 9
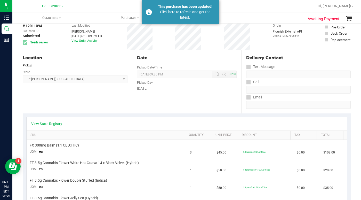
click at [92, 103] on div "Location Pickup Store [GEOGRAPHIC_DATA][PERSON_NAME] WC Select Store [PERSON_NA…" at bounding box center [77, 81] width 109 height 63
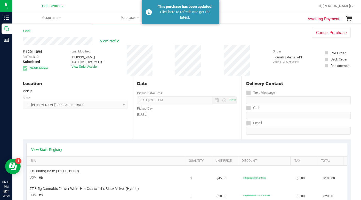
click at [75, 130] on div "Location Pickup Store [GEOGRAPHIC_DATA][PERSON_NAME] WC Select Store [PERSON_NA…" at bounding box center [77, 107] width 109 height 63
drag, startPoint x: 268, startPoint y: 36, endPoint x: 247, endPoint y: 42, distance: 21.0
click at [268, 36] on div "Back Cancel Purchase" at bounding box center [187, 32] width 328 height 9
click at [98, 86] on div "Location" at bounding box center [75, 84] width 105 height 6
click at [281, 41] on div "View Profile" at bounding box center [162, 41] width 279 height 8
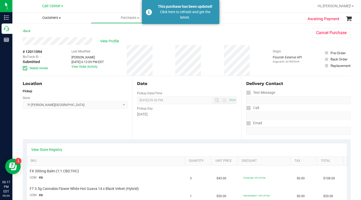
click at [60, 18] on span at bounding box center [60, 18] width 2 height 1
click at [36, 33] on span "All customers" at bounding box center [30, 31] width 37 height 4
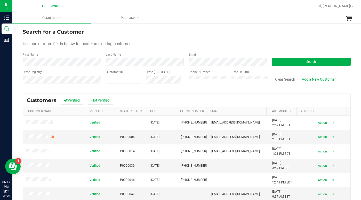
click at [195, 38] on form "Search for a Customer Use one or more fields below to locate an existing custom…" at bounding box center [187, 58] width 328 height 60
click at [271, 44] on div "Use one or more fields below to locate an existing customer." at bounding box center [187, 44] width 328 height 6
click at [268, 48] on form "Search for a Customer Use one or more fields below to locate an existing custom…" at bounding box center [187, 58] width 328 height 60
click at [271, 40] on form "Search for a Customer Use one or more fields below to locate an existing custom…" at bounding box center [187, 58] width 328 height 60
click at [279, 64] on button "Search" at bounding box center [311, 62] width 79 height 8
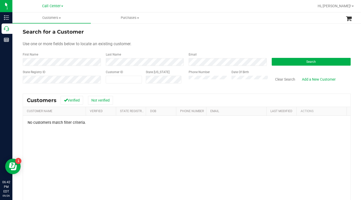
click at [181, 36] on form "Search for a Customer Use one or more fields below to locate an existing custom…" at bounding box center [187, 58] width 328 height 60
click at [259, 52] on form "Search for a Customer Use one or more fields below to locate an existing custom…" at bounding box center [187, 58] width 328 height 60
click at [274, 34] on div "Search for a Customer" at bounding box center [187, 32] width 328 height 8
click at [185, 81] on div "Phone Number Date Of Birth" at bounding box center [226, 79] width 83 height 18
click at [289, 62] on button "Search" at bounding box center [311, 62] width 79 height 8
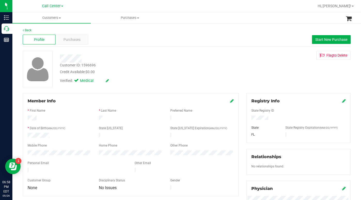
click at [125, 73] on div "Credit Available: $0.00" at bounding box center [140, 71] width 160 height 5
click at [65, 39] on span "Purchases" at bounding box center [71, 39] width 17 height 5
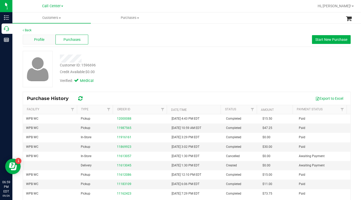
click at [45, 41] on div "Profile" at bounding box center [39, 40] width 33 height 10
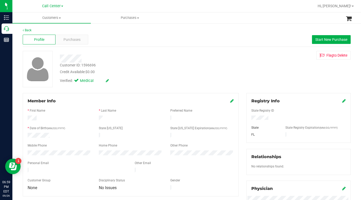
click at [132, 77] on div "Verified: Medical" at bounding box center [140, 80] width 168 height 11
click at [69, 41] on span "Purchases" at bounding box center [71, 39] width 17 height 5
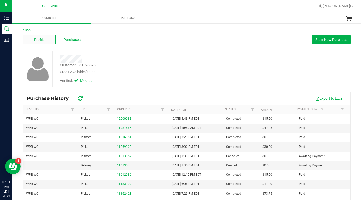
click at [40, 39] on span "Profile" at bounding box center [39, 39] width 10 height 5
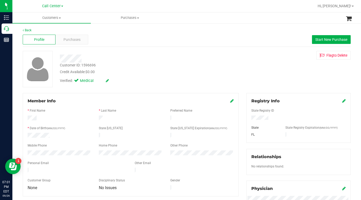
click at [280, 78] on div "Customer ID: 1596696 Credit Available: $0.00 Verified: Medical Flag to [GEOGRAP…" at bounding box center [187, 69] width 336 height 36
click at [260, 81] on div "Customer ID: 1596696 Credit Available: $0.00 Verified: Medical Flag to [GEOGRAP…" at bounding box center [187, 69] width 336 height 36
click at [271, 68] on div "Customer ID: 1596696 Credit Available: $0.00 Verified: Medical Flag to [GEOGRAP…" at bounding box center [187, 69] width 336 height 36
click at [60, 18] on span at bounding box center [60, 18] width 2 height 1
click at [37, 31] on span "All customers" at bounding box center [30, 31] width 37 height 4
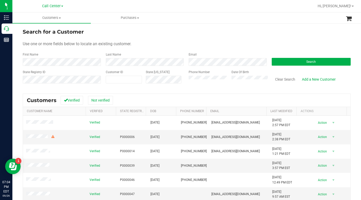
click at [272, 41] on form "Search for a Customer Use one or more fields below to locate an existing custom…" at bounding box center [187, 58] width 328 height 60
click at [353, 7] on link "Hi, [PERSON_NAME]!" at bounding box center [336, 5] width 40 height 5
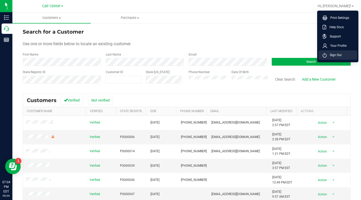
click at [331, 56] on span "Sign Out" at bounding box center [334, 54] width 15 height 5
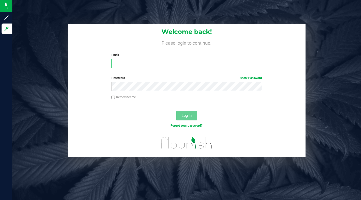
type input "[EMAIL_ADDRESS][DOMAIN_NAME]"
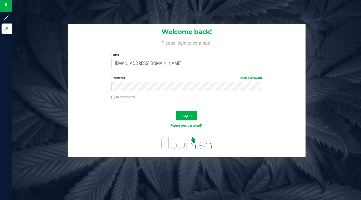
click at [315, 102] on div "Welcome back! Please login to continue. Email [EMAIL_ADDRESS][DOMAIN_NAME] Requ…" at bounding box center [187, 90] width 356 height 133
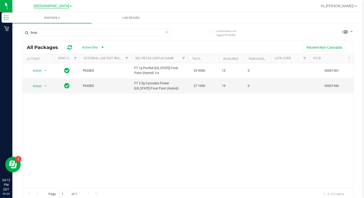
scroll to position [3, 0]
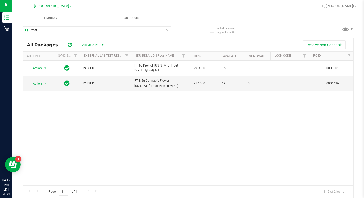
click at [66, 7] on link "[GEOGRAPHIC_DATA]" at bounding box center [53, 5] width 38 height 5
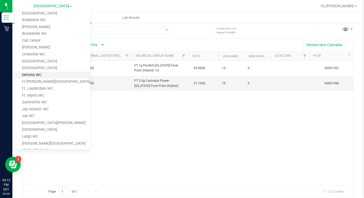
scroll to position [0, 0]
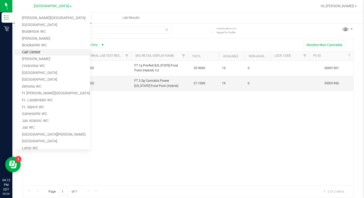
click at [25, 52] on link "Call Center" at bounding box center [52, 52] width 75 height 7
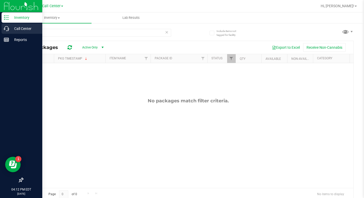
click at [20, 29] on p "Call Center" at bounding box center [24, 29] width 31 height 6
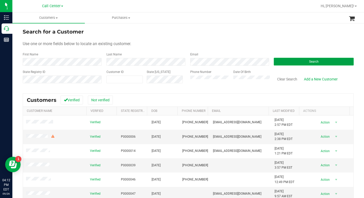
click at [291, 62] on button "Search" at bounding box center [314, 62] width 80 height 8
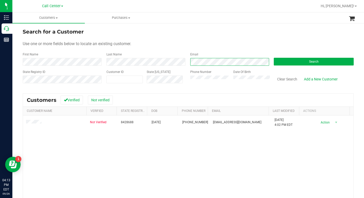
click at [183, 65] on div "First Name Last Name Email Search" at bounding box center [188, 59] width 331 height 14
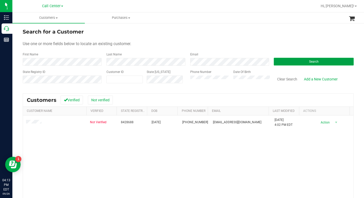
click at [294, 61] on button "Search" at bounding box center [314, 62] width 80 height 8
